Goal: Check status: Check status

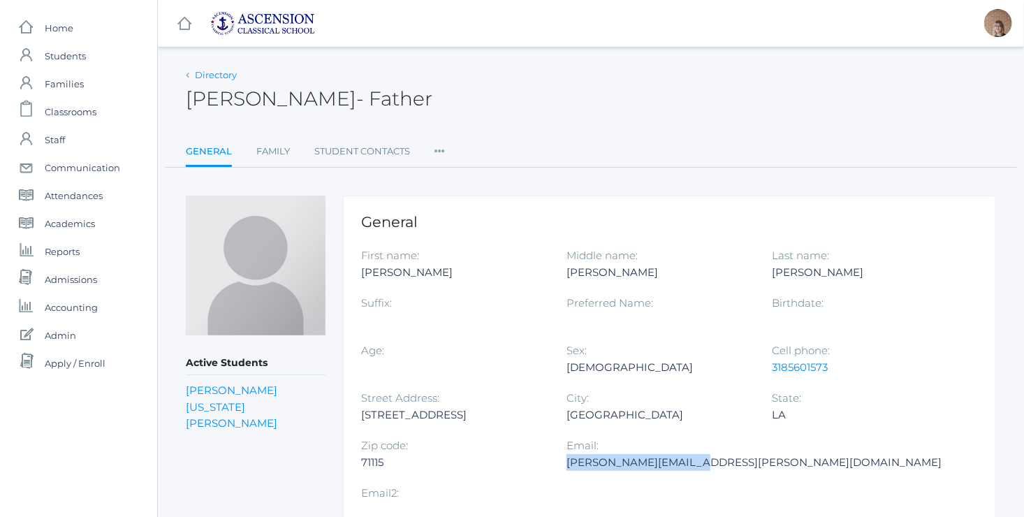
click at [200, 75] on link "Directory" at bounding box center [216, 74] width 42 height 11
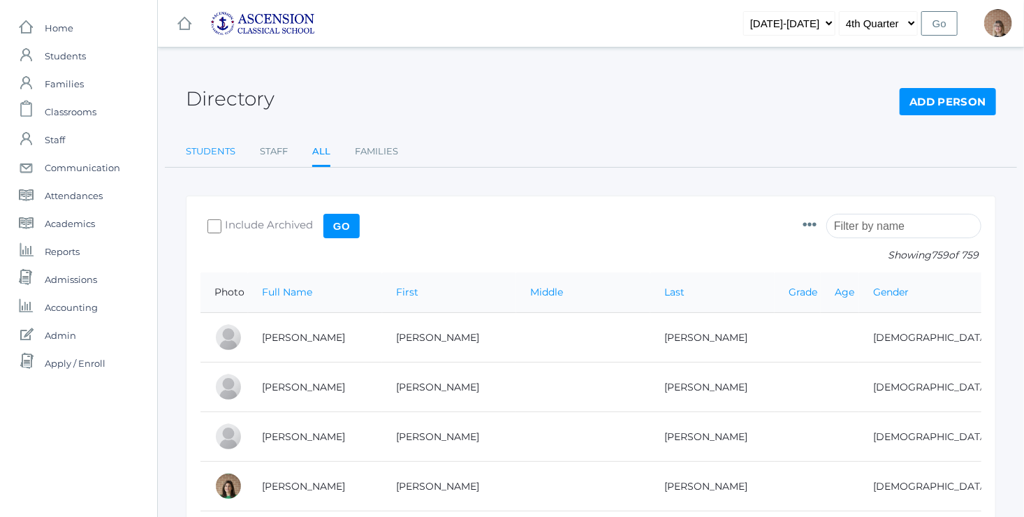
click at [227, 156] on link "Students" at bounding box center [211, 152] width 50 height 28
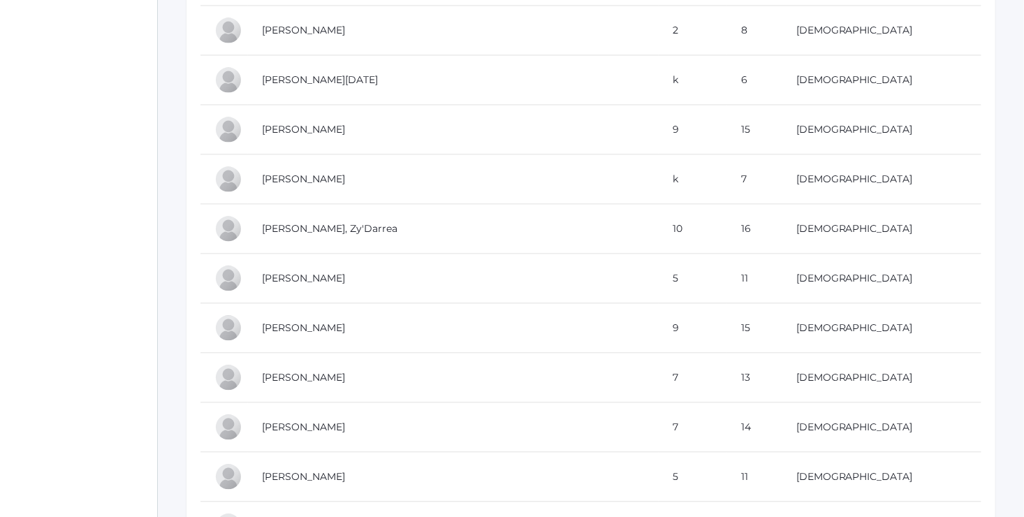
scroll to position [1491, 0]
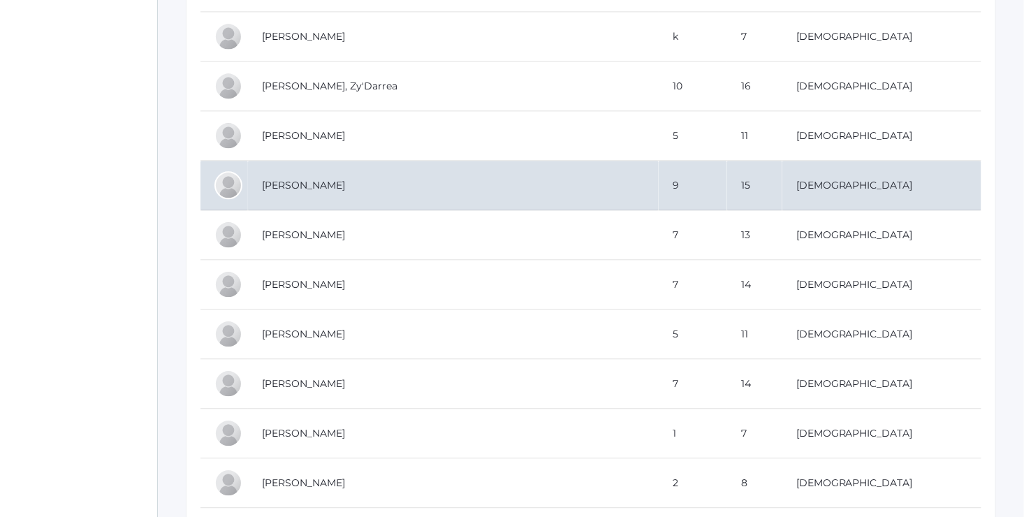
click at [335, 176] on td "[PERSON_NAME]" at bounding box center [453, 186] width 411 height 50
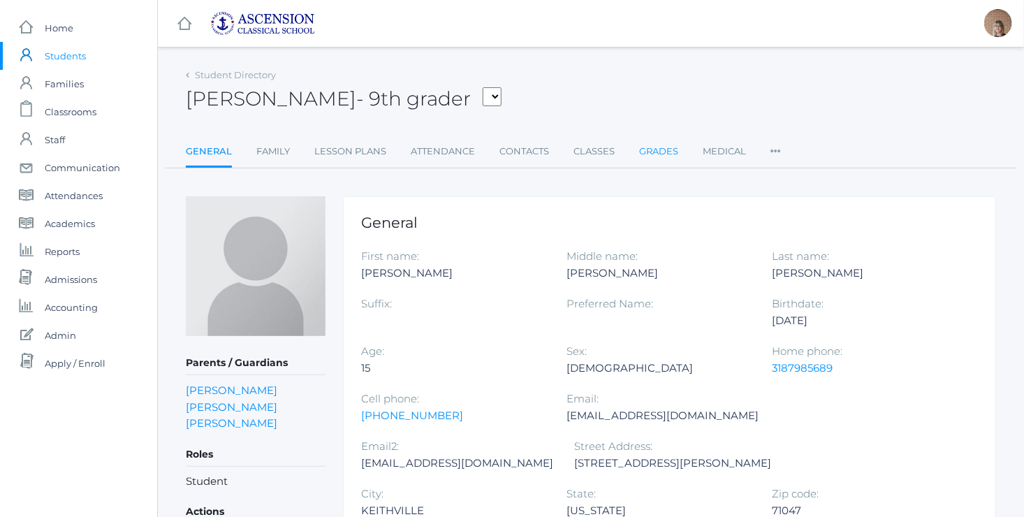
click at [655, 156] on link "Grades" at bounding box center [658, 152] width 39 height 28
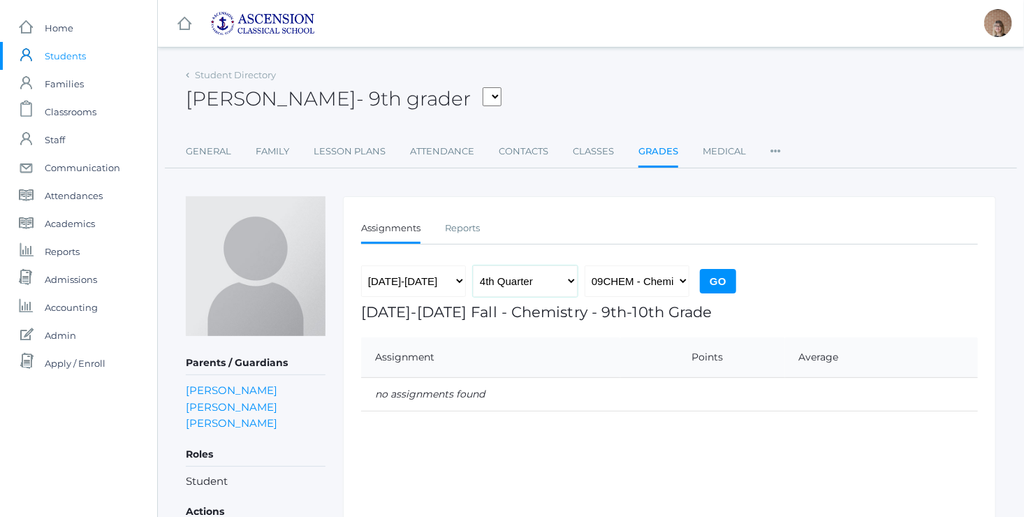
click at [554, 284] on select "1st Quarter 2nd Quarter 3rd Quarter 4th Quarter" at bounding box center [525, 280] width 105 height 31
click at [473, 265] on select "1st Quarter 2nd Quarter 3rd Quarter 4th Quarter" at bounding box center [525, 280] width 105 height 31
click at [674, 285] on select "09CHEM - Chemistry 9th-10th Grade 09ENG - English 1 09GEO - Geometry 9th-10th G…" at bounding box center [637, 280] width 105 height 31
click at [659, 278] on select "09CHEM - Chemistry 9th-10th Grade 09ENG - English 1 09GEO - Geometry 9th-10th G…" at bounding box center [637, 280] width 105 height 31
click at [471, 232] on link "Reports" at bounding box center [462, 228] width 35 height 28
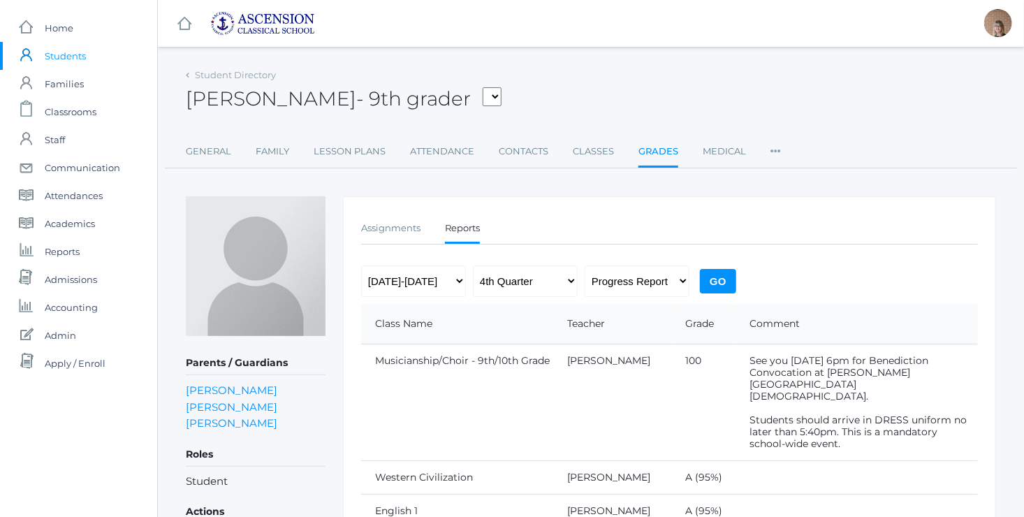
click at [719, 272] on input "Go" at bounding box center [718, 281] width 36 height 24
click at [684, 273] on select "Progress Report Report Card" at bounding box center [637, 280] width 105 height 31
select select "report"
click at [585, 265] on select "Progress Report Report Card" at bounding box center [637, 280] width 105 height 31
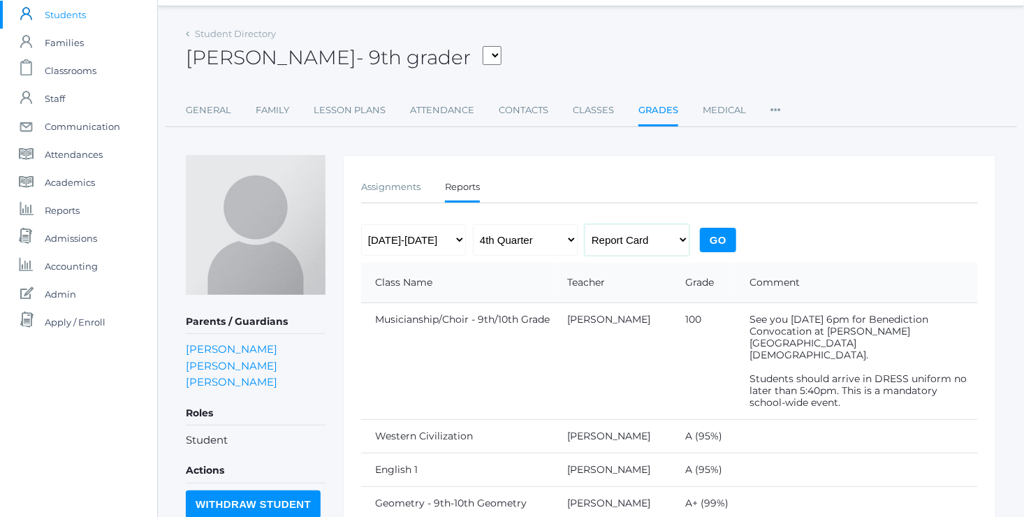
scroll to position [39, 0]
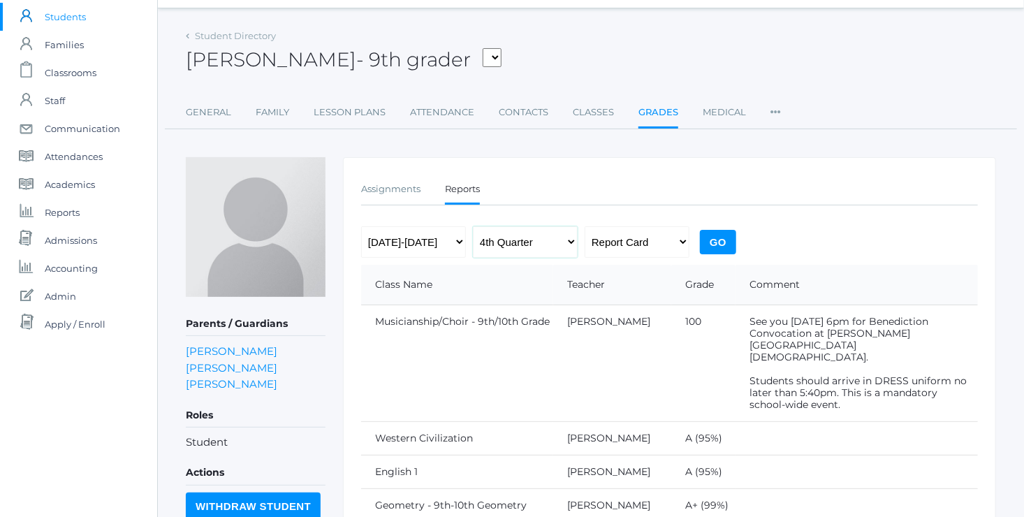
click at [559, 242] on select "1st Quarter 2nd Quarter 3rd Quarter 4th Quarter" at bounding box center [525, 241] width 105 height 31
select select "3"
click at [473, 226] on select "1st Quarter 2nd Quarter 3rd Quarter 4th Quarter" at bounding box center [525, 241] width 105 height 31
click at [725, 239] on input "Go" at bounding box center [718, 242] width 36 height 24
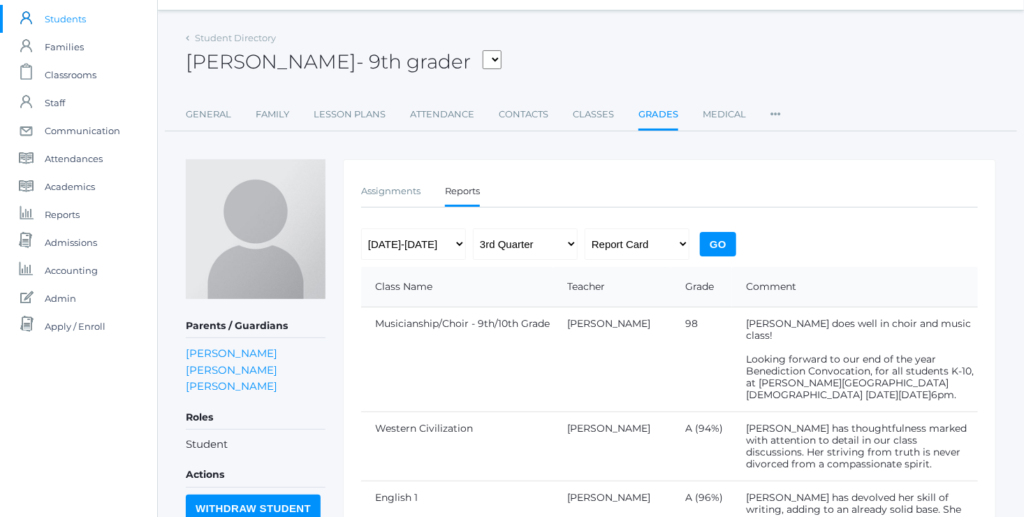
scroll to position [35, 0]
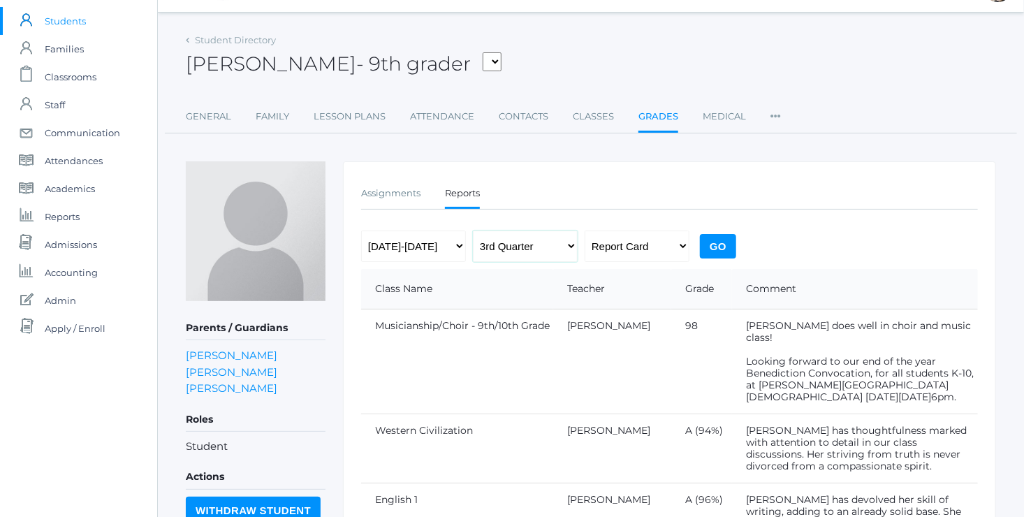
click at [558, 241] on select "1st Quarter 2nd Quarter 3rd Quarter 4th Quarter" at bounding box center [525, 245] width 105 height 31
select select "2"
click at [473, 230] on select "1st Quarter 2nd Quarter 3rd Quarter 4th Quarter" at bounding box center [525, 245] width 105 height 31
click at [717, 244] on input "Go" at bounding box center [718, 246] width 36 height 24
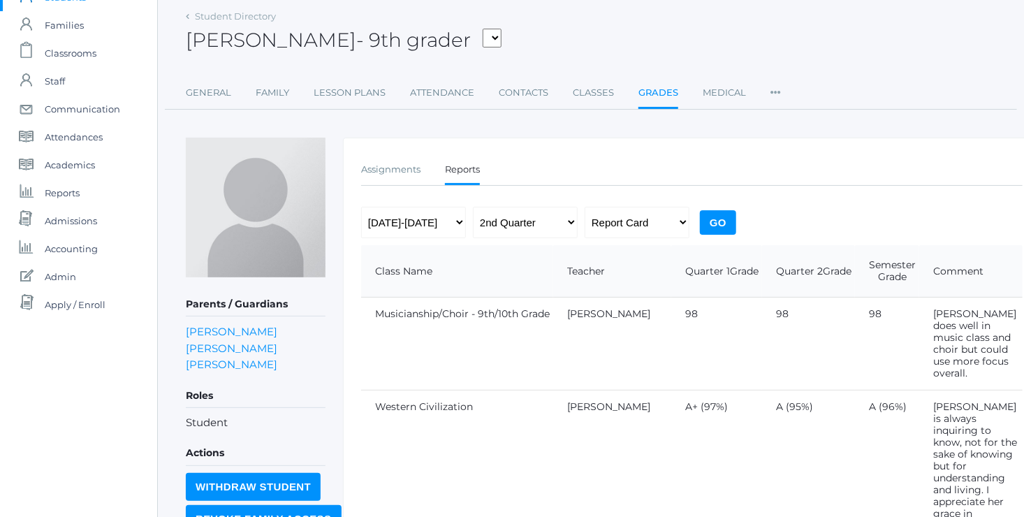
scroll to position [58, 0]
click at [445, 225] on select "[DATE]-[DATE] [DATE]-[DATE] [DATE]-[DATE]" at bounding box center [413, 222] width 105 height 31
select select "[DATE]-[DATE]"
click at [361, 207] on select "[DATE]-[DATE] [DATE]-[DATE] [DATE]-[DATE]" at bounding box center [413, 222] width 105 height 31
click at [716, 218] on input "Go" at bounding box center [718, 223] width 36 height 24
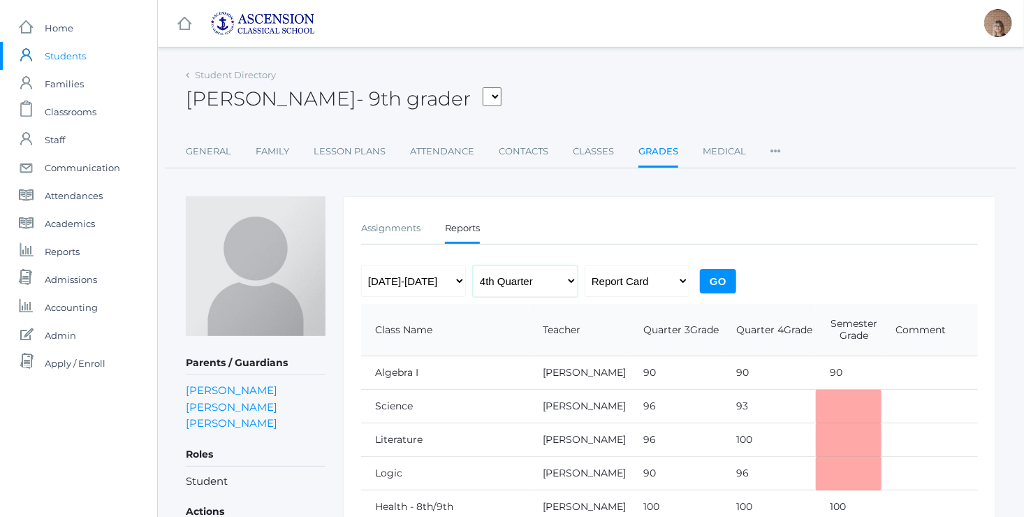
click at [552, 289] on select "1st Quarter 2nd Quarter 3rd Quarter 4th Quarter" at bounding box center [525, 280] width 105 height 31
select select "2"
click at [473, 265] on select "1st Quarter 2nd Quarter 3rd Quarter 4th Quarter" at bounding box center [525, 280] width 105 height 31
click at [708, 285] on input "Go" at bounding box center [718, 281] width 36 height 24
click at [199, 78] on link "Student Directory" at bounding box center [235, 74] width 81 height 11
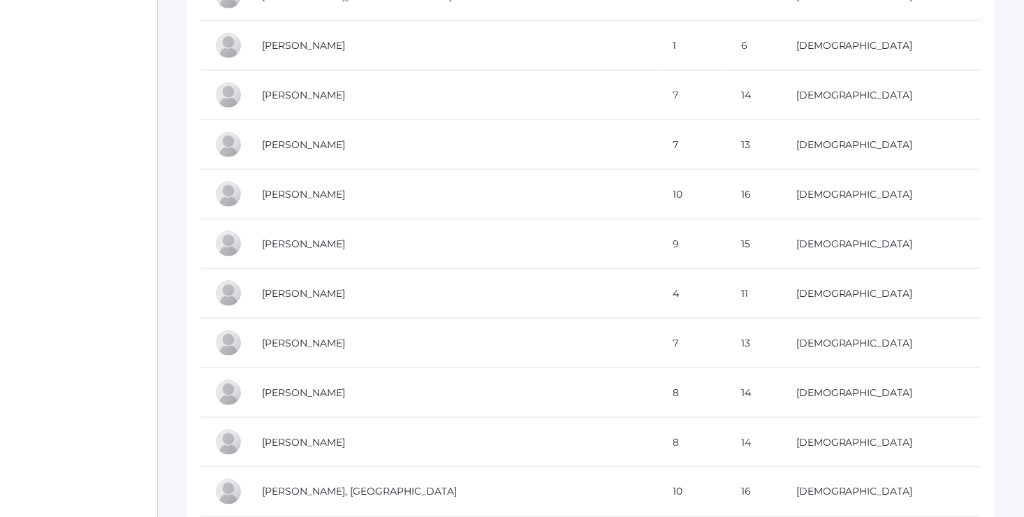
scroll to position [1282, 0]
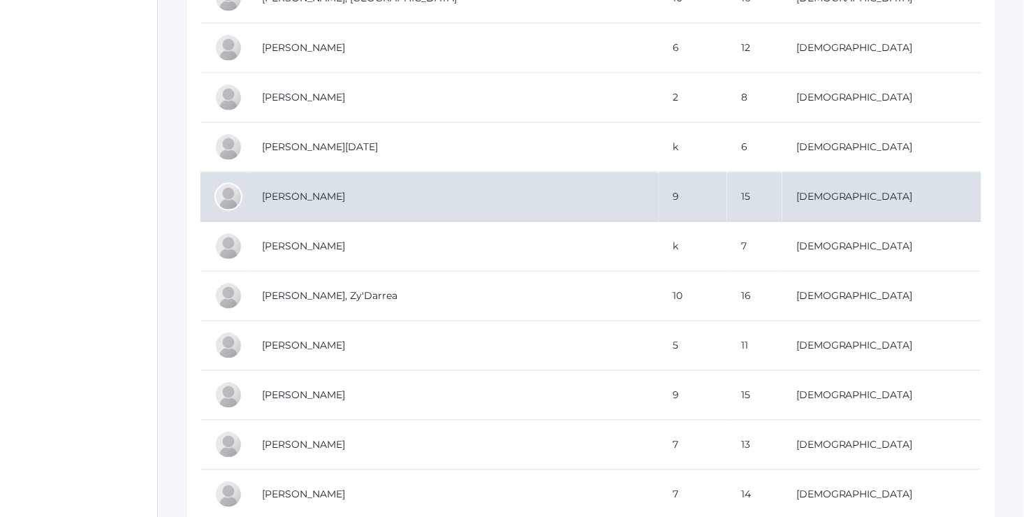
click at [358, 193] on td "[PERSON_NAME]" at bounding box center [453, 197] width 411 height 50
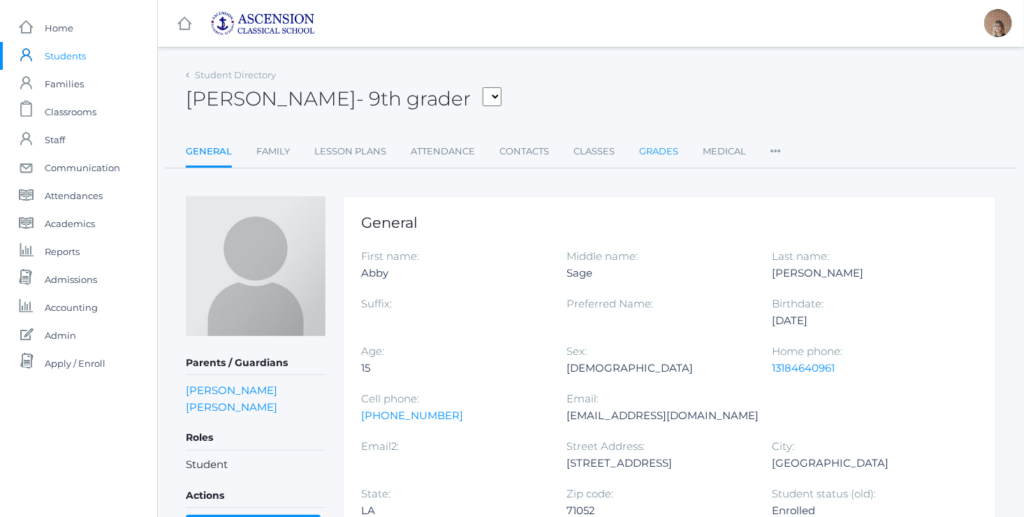
click at [649, 153] on link "Grades" at bounding box center [658, 152] width 39 height 28
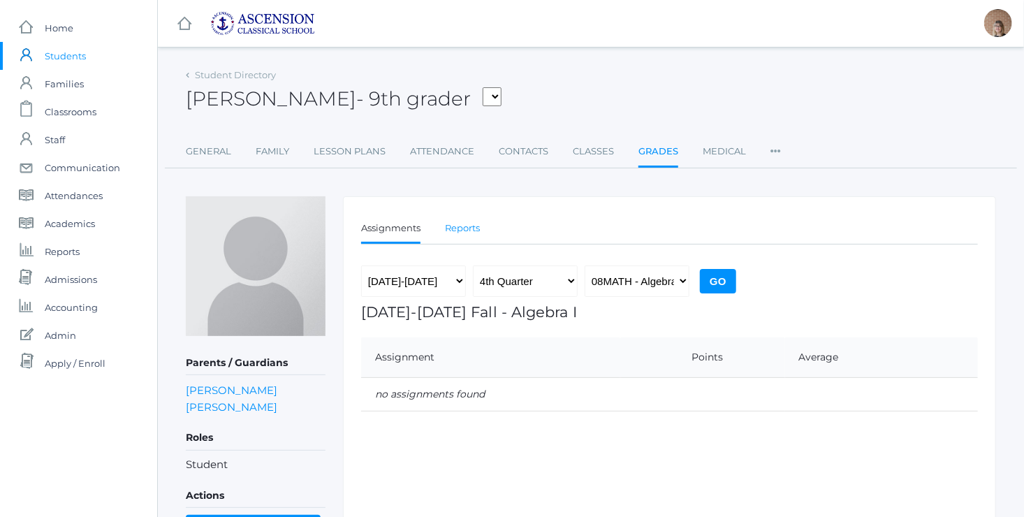
click at [477, 225] on link "Reports" at bounding box center [462, 228] width 35 height 28
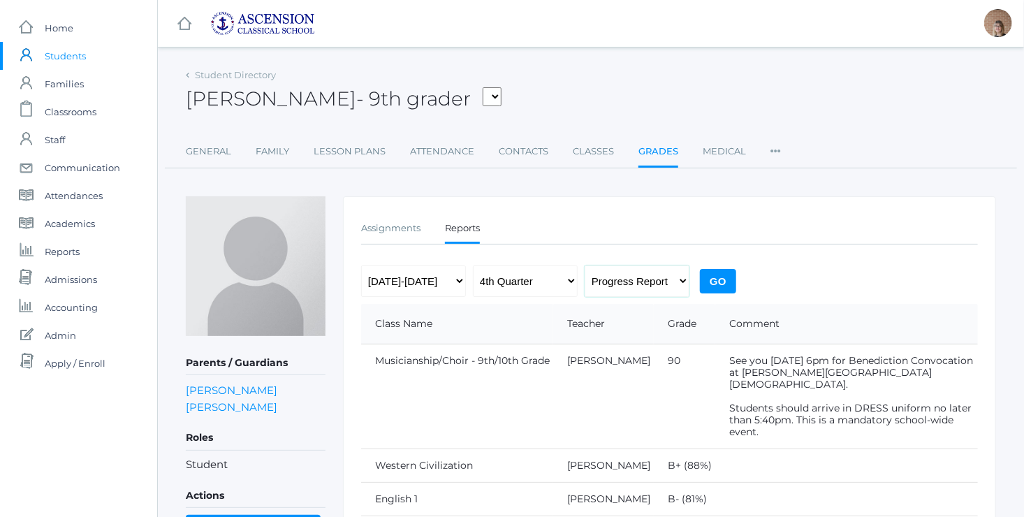
click at [681, 283] on select "Progress Report Report Card" at bounding box center [637, 280] width 105 height 31
select select "report"
click at [585, 265] on select "Progress Report Report Card" at bounding box center [637, 280] width 105 height 31
click at [707, 276] on input "Go" at bounding box center [718, 281] width 36 height 24
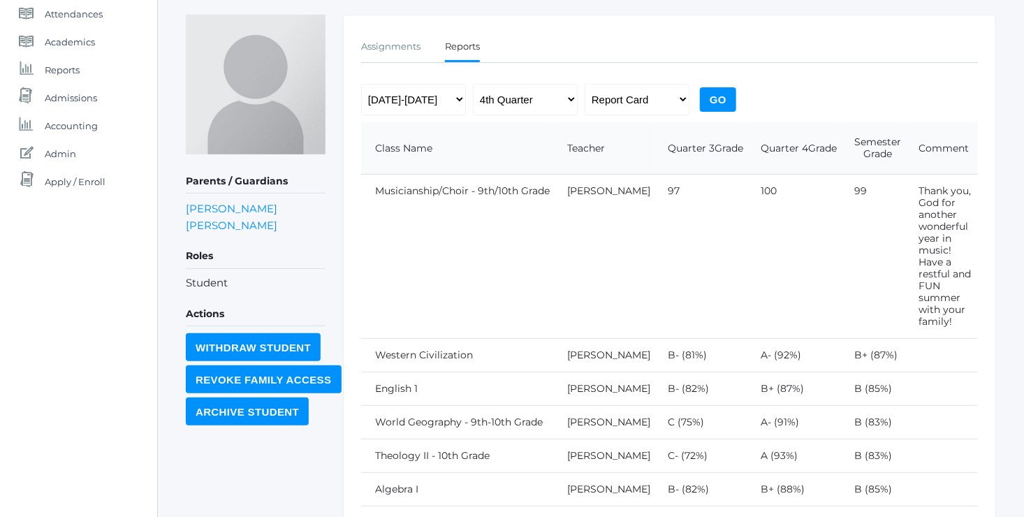
scroll to position [194, 0]
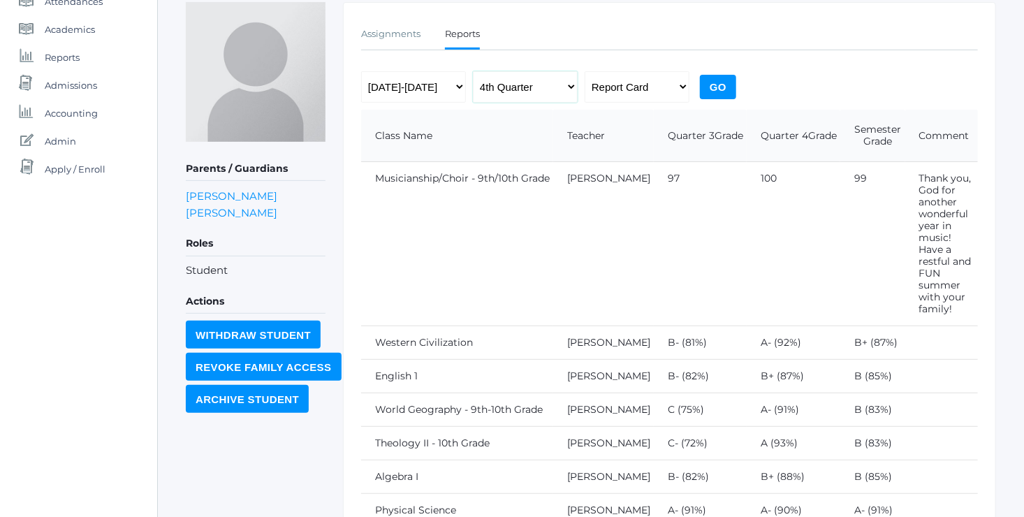
click at [555, 85] on select "1st Quarter 2nd Quarter 3rd Quarter 4th Quarter" at bounding box center [525, 86] width 105 height 31
select select "2"
click at [473, 71] on select "1st Quarter 2nd Quarter 3rd Quarter 4th Quarter" at bounding box center [525, 86] width 105 height 31
click at [717, 87] on input "Go" at bounding box center [718, 87] width 36 height 24
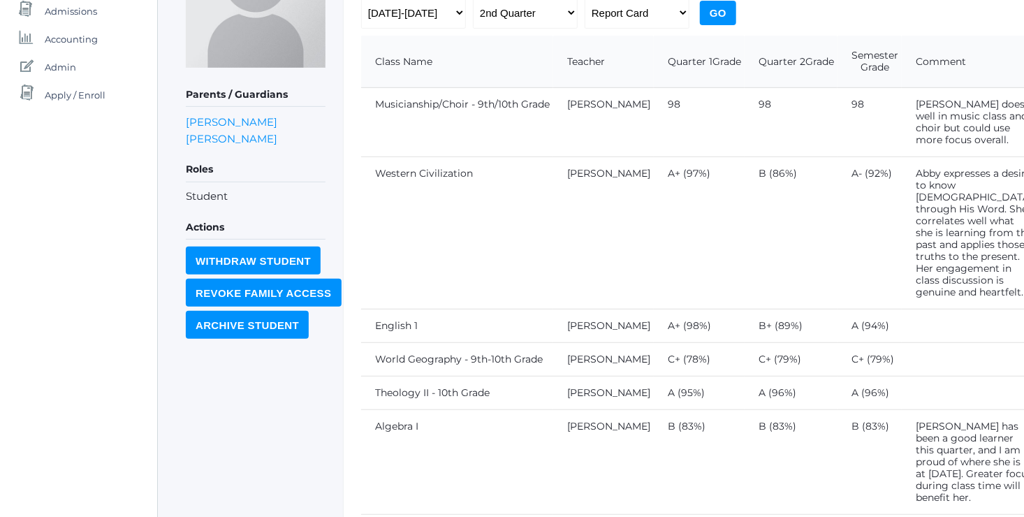
scroll to position [268, 0]
